Goal: Information Seeking & Learning: Learn about a topic

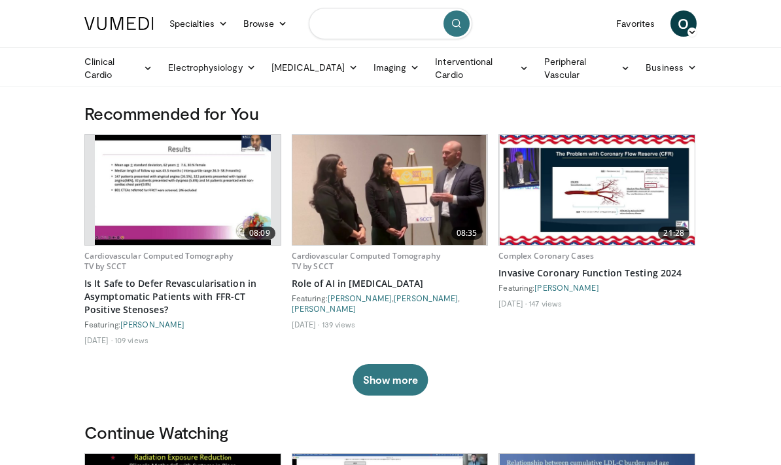
click at [363, 27] on input "Search topics, interventions" at bounding box center [391, 23] width 164 height 31
type input "**********"
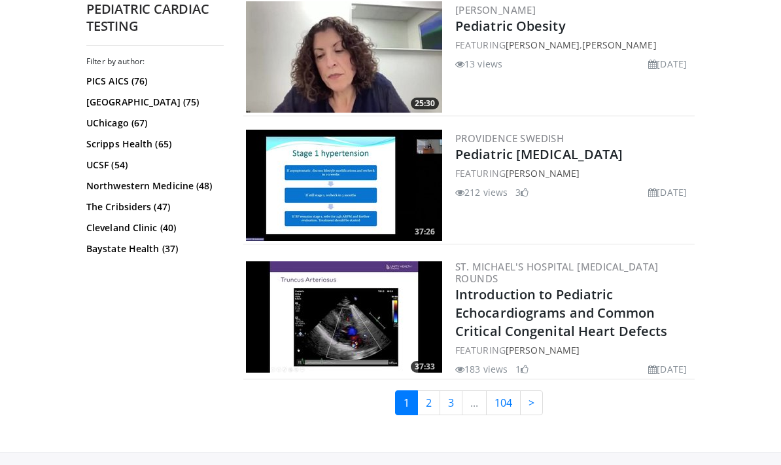
scroll to position [3015, 0]
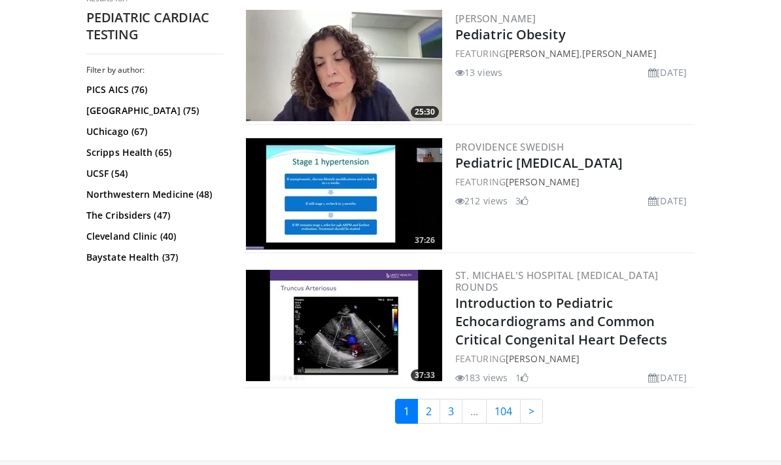
click at [372, 316] on img at bounding box center [344, 325] width 196 height 111
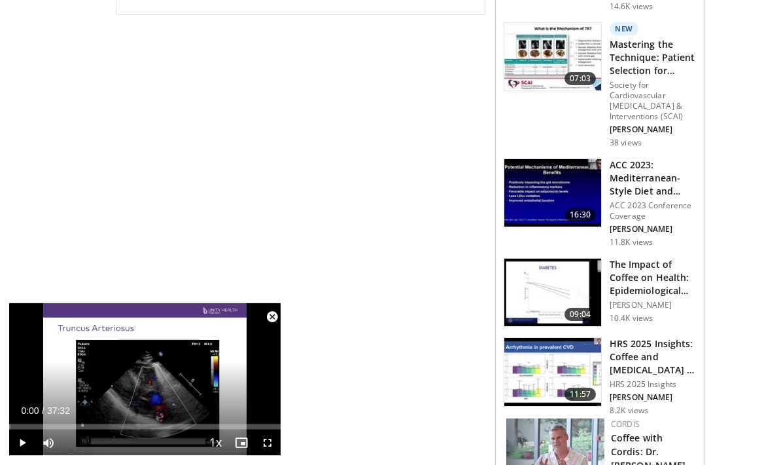
scroll to position [561, 0]
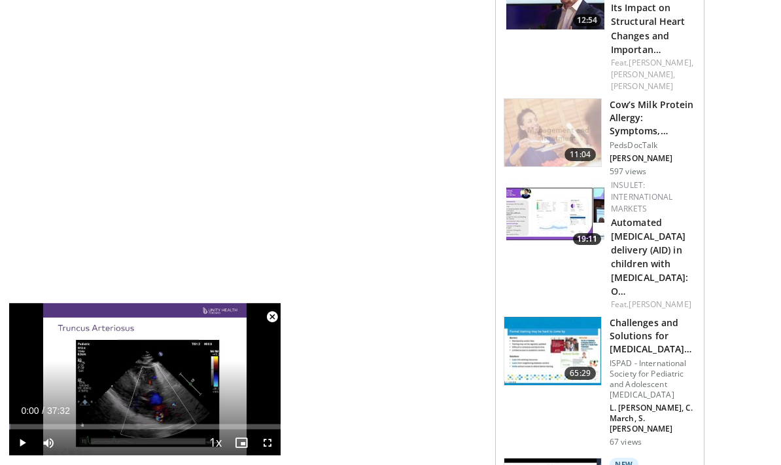
scroll to position [1276, 0]
